Goal: Communication & Community: Participate in discussion

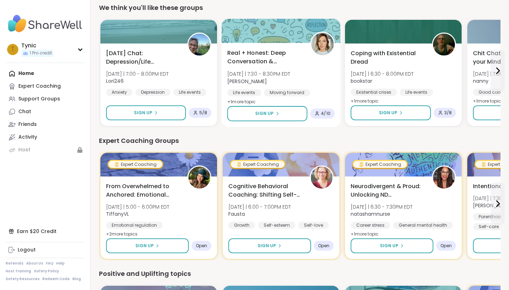
click at [263, 58] on span "Real + Honest: Deep Conversation & Connection" at bounding box center [264, 57] width 75 height 17
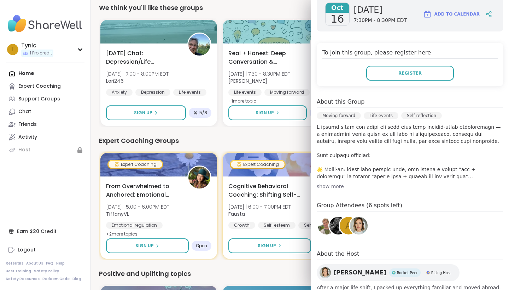
scroll to position [120, 0]
click at [283, 141] on div "Expert Coaching Groups" at bounding box center [300, 141] width 402 height 10
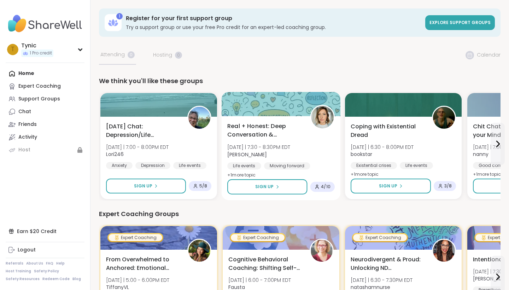
scroll to position [0, 0]
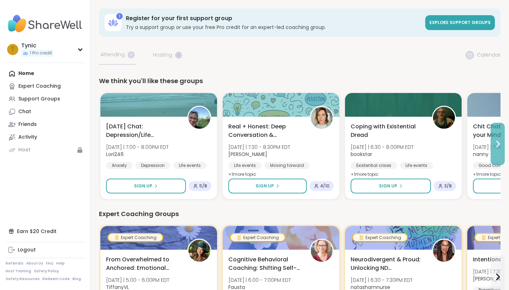
click at [499, 148] on icon at bounding box center [497, 144] width 8 height 8
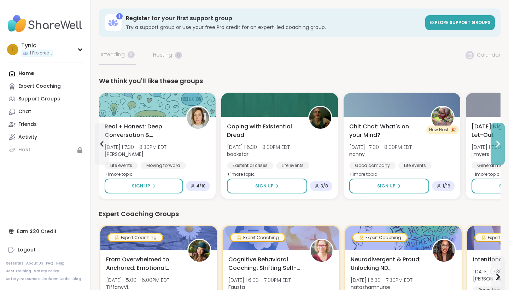
click at [499, 148] on icon at bounding box center [497, 144] width 8 height 8
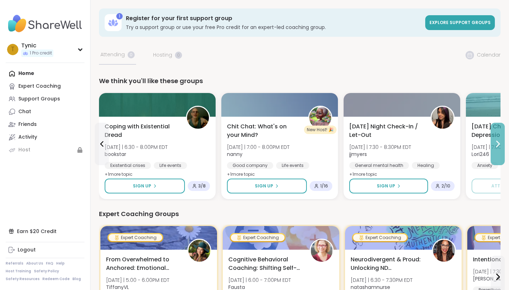
click at [499, 148] on icon at bounding box center [497, 144] width 8 height 8
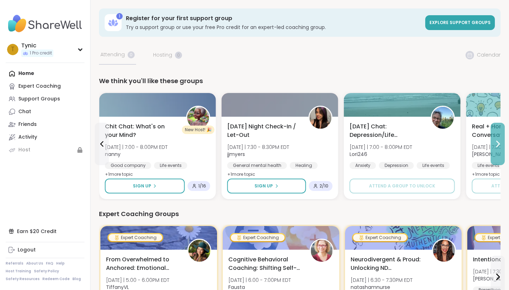
click at [499, 148] on button at bounding box center [498, 144] width 14 height 42
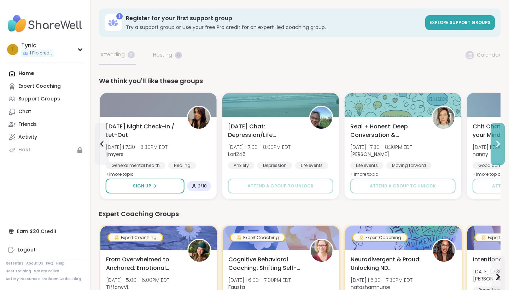
click at [499, 148] on button at bounding box center [498, 144] width 14 height 42
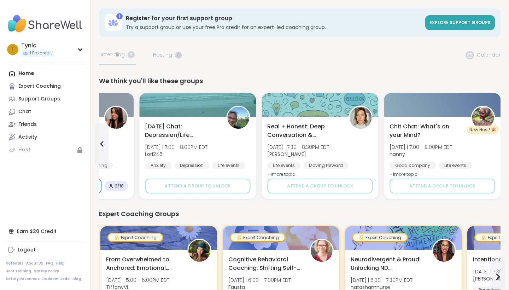
click at [499, 148] on div "Chit Chat: What's on your Mind? [DATE] | 7:00 - 8:00PM EDT nanny Good company L…" at bounding box center [442, 158] width 117 height 82
click at [97, 144] on button at bounding box center [102, 144] width 14 height 42
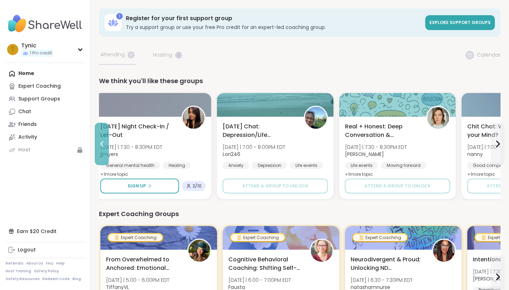
click at [97, 144] on button at bounding box center [102, 144] width 14 height 42
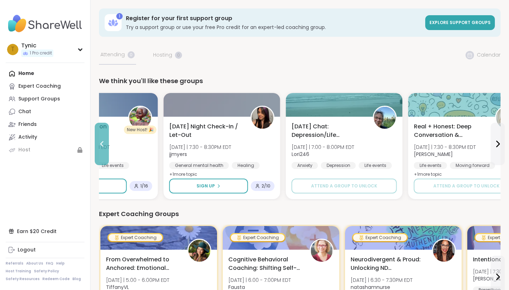
click at [97, 144] on button at bounding box center [102, 144] width 14 height 42
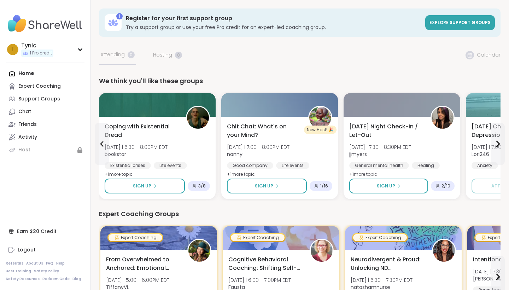
click at [14, 30] on img at bounding box center [45, 23] width 79 height 25
click at [17, 70] on div "Home Expert Coaching Support Groups Chat Friends Activity Host" at bounding box center [45, 111] width 79 height 89
click at [16, 74] on div "Home Expert Coaching Support Groups Chat Friends Activity Host" at bounding box center [45, 111] width 79 height 89
click at [34, 101] on div "Support Groups" at bounding box center [39, 98] width 42 height 7
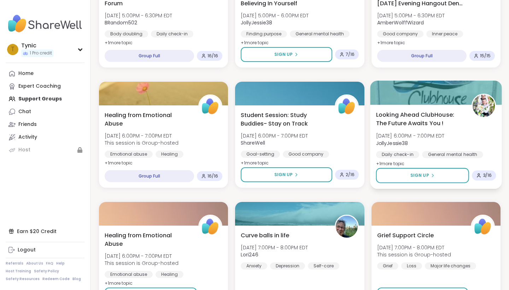
scroll to position [287, 0]
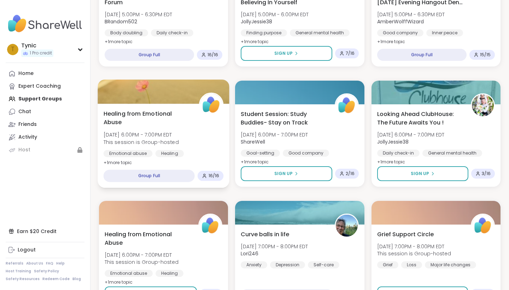
click at [126, 161] on span "+ 1 more topic" at bounding box center [118, 162] width 29 height 6
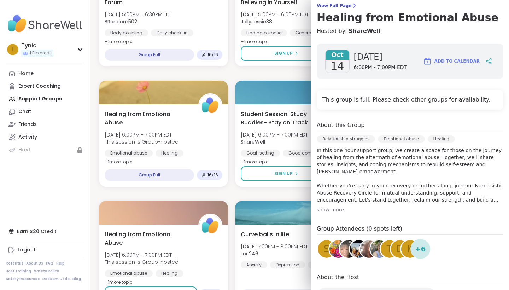
scroll to position [63, 0]
